Goal: Navigation & Orientation: Go to known website

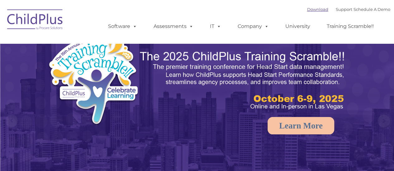
select select "MEDIUM"
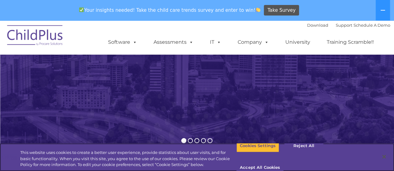
scroll to position [83, 0]
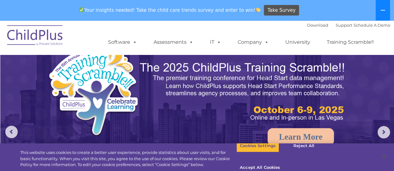
click at [381, 10] on icon at bounding box center [382, 10] width 5 height 5
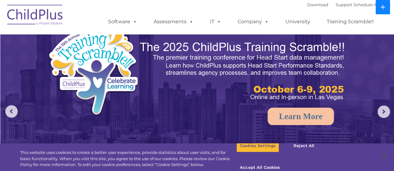
drag, startPoint x: 383, startPoint y: 4, endPoint x: 380, endPoint y: 7, distance: 4.6
click at [383, 4] on button at bounding box center [382, 7] width 14 height 14
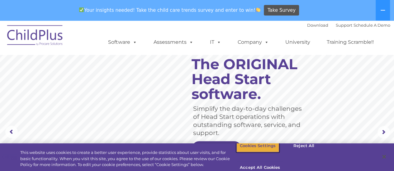
click at [254, 153] on button "Cookies Settings" at bounding box center [257, 146] width 43 height 13
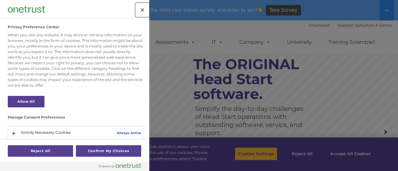
click at [144, 9] on button "Close" at bounding box center [143, 10] width 14 height 14
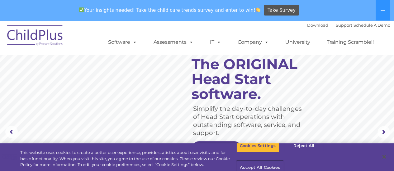
click at [283, 162] on button "Accept All Cookies" at bounding box center [259, 168] width 47 height 13
